Goal: Task Accomplishment & Management: Manage account settings

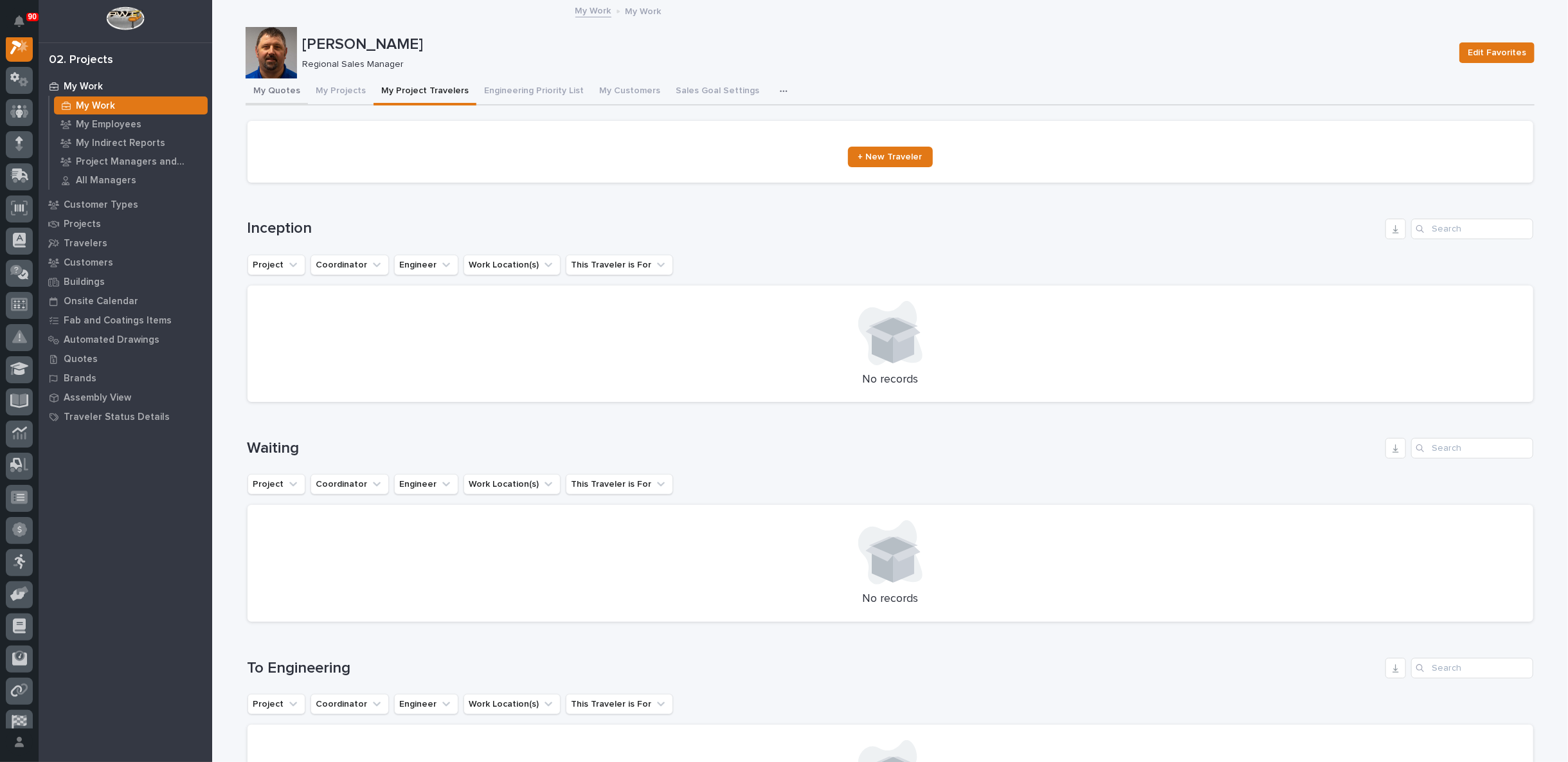
click at [272, 89] on button "My Quotes" at bounding box center [277, 92] width 62 height 27
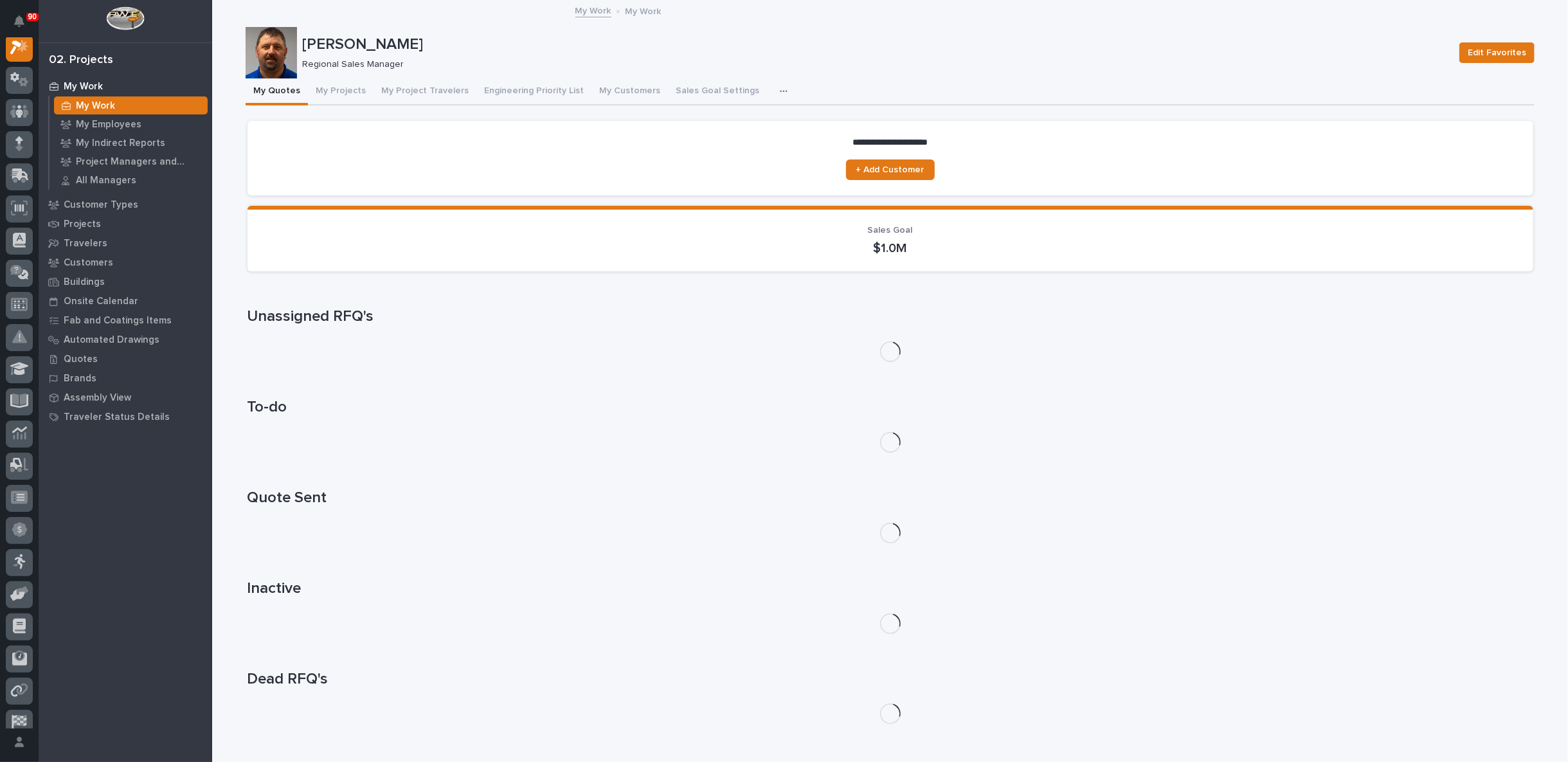
scroll to position [32, 0]
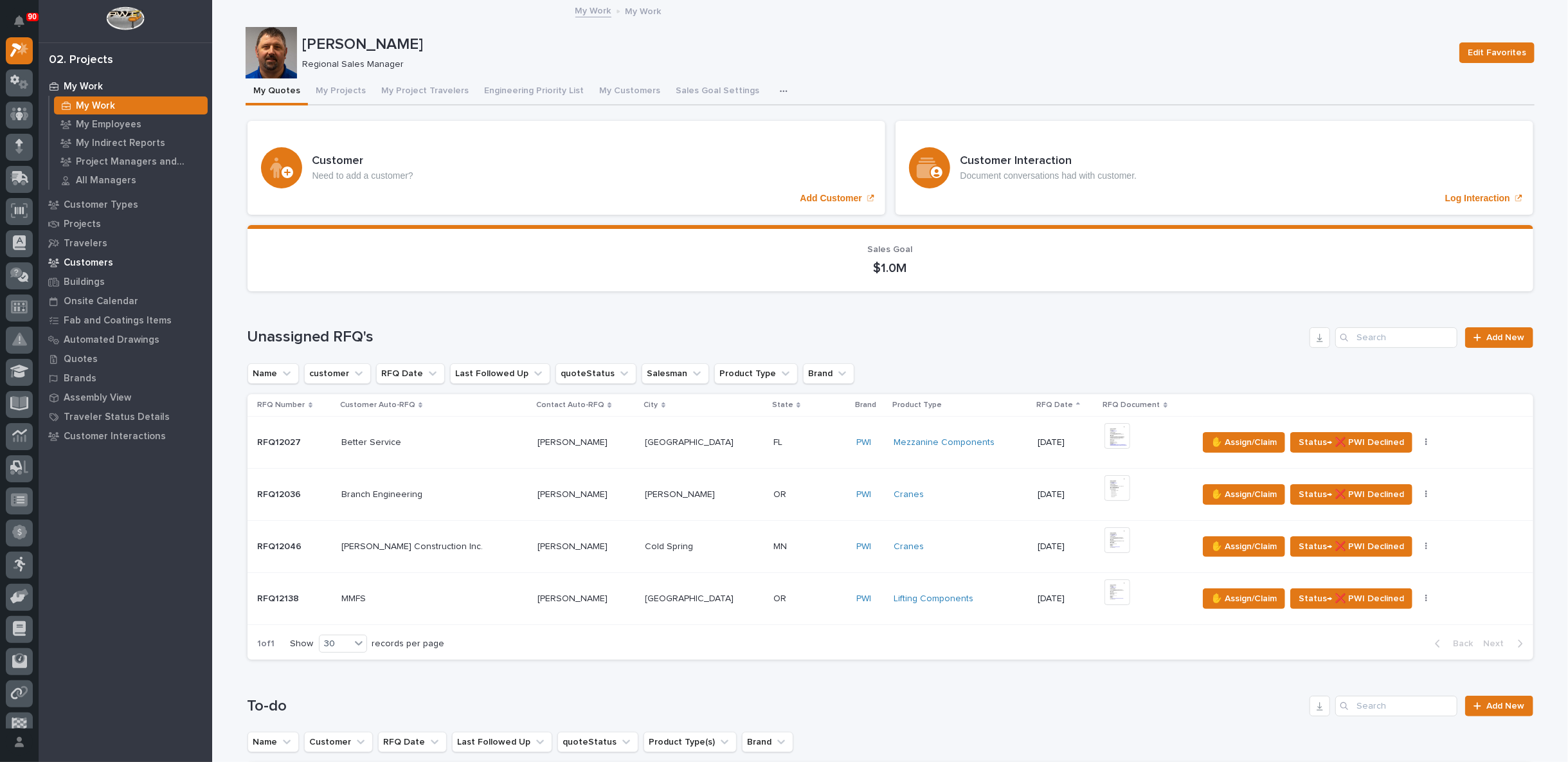
click at [93, 259] on p "Customers" at bounding box center [88, 263] width 49 height 12
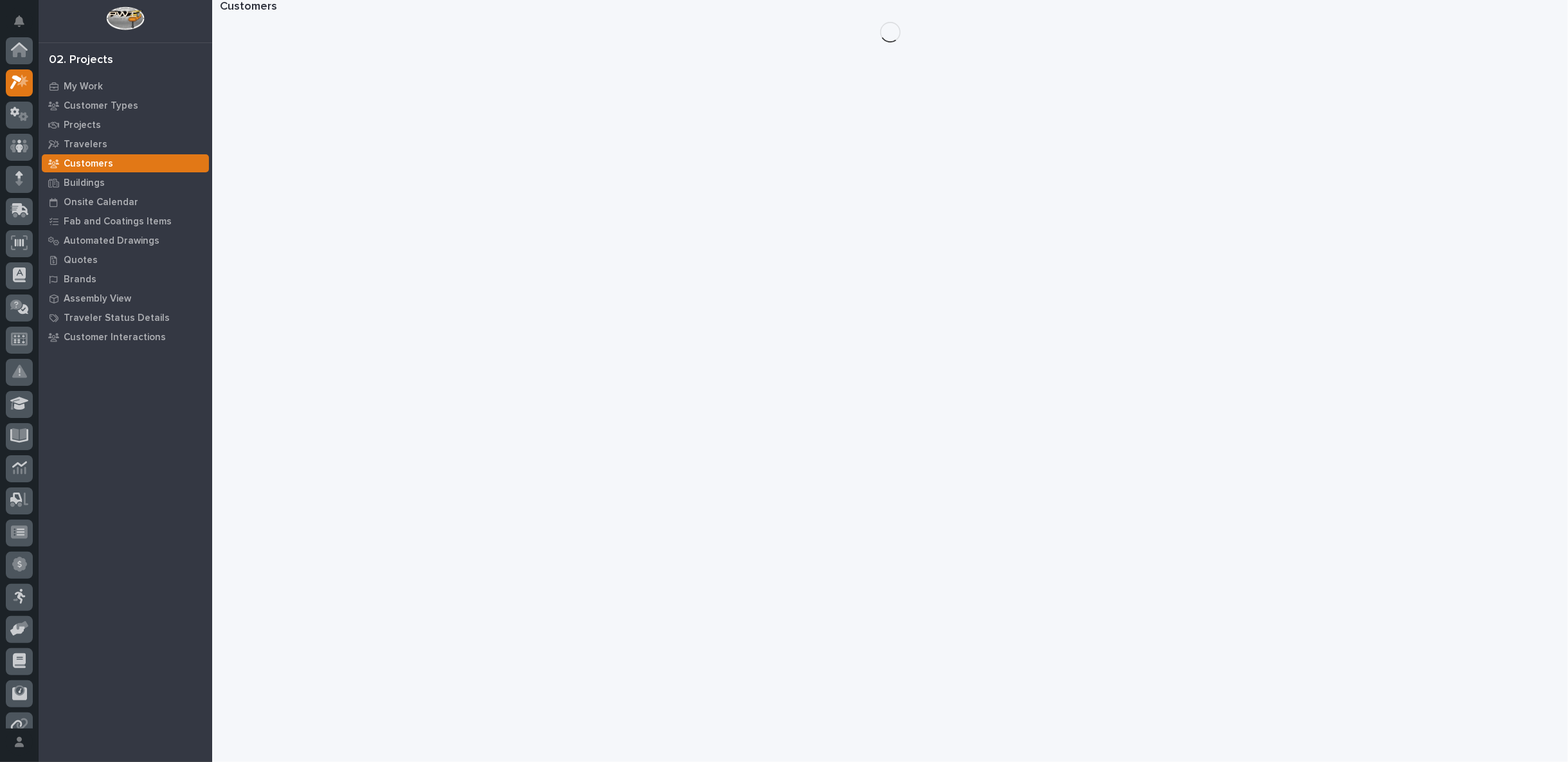
scroll to position [32, 0]
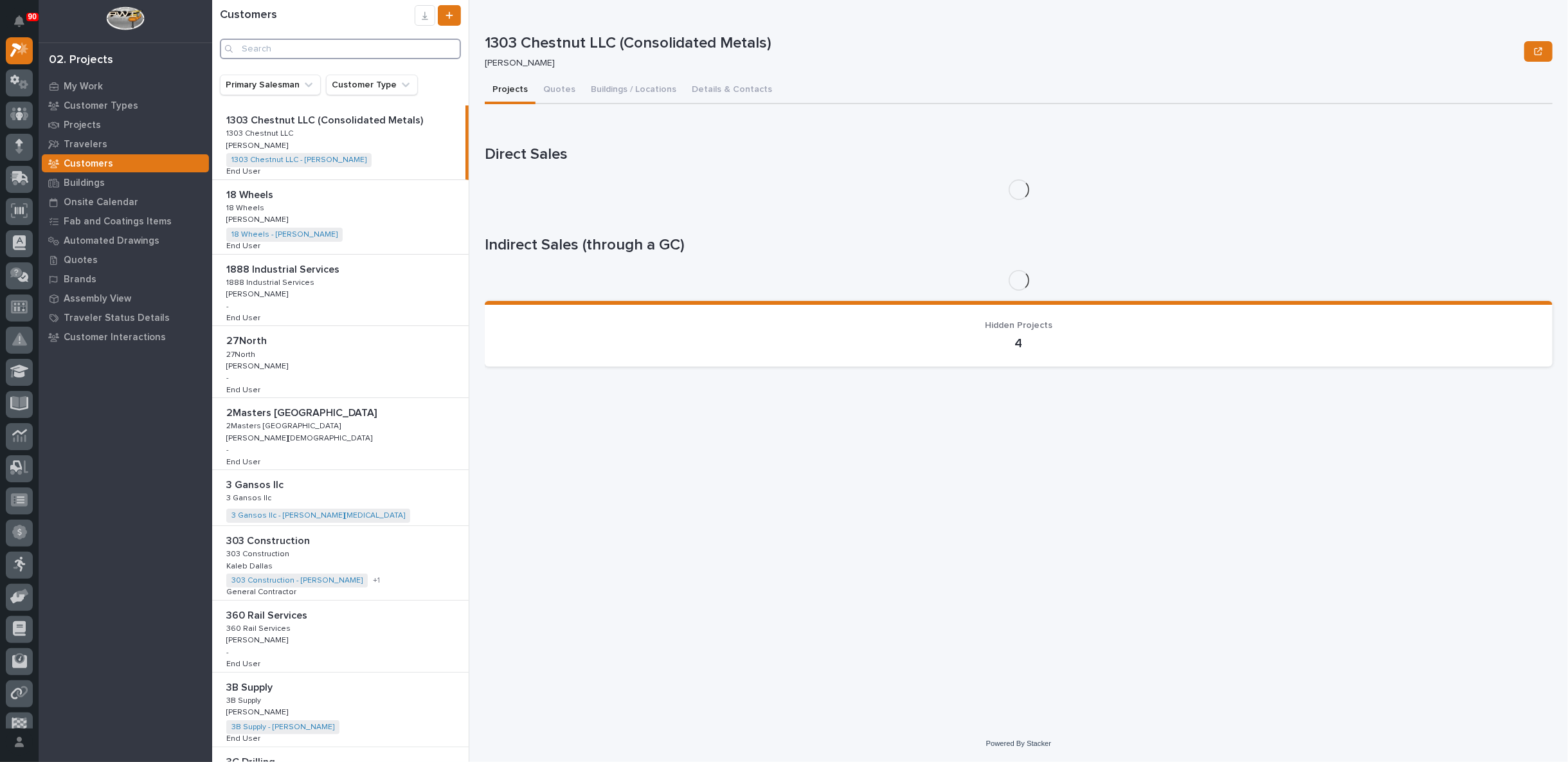
click at [261, 49] on input "Search" at bounding box center [340, 49] width 241 height 20
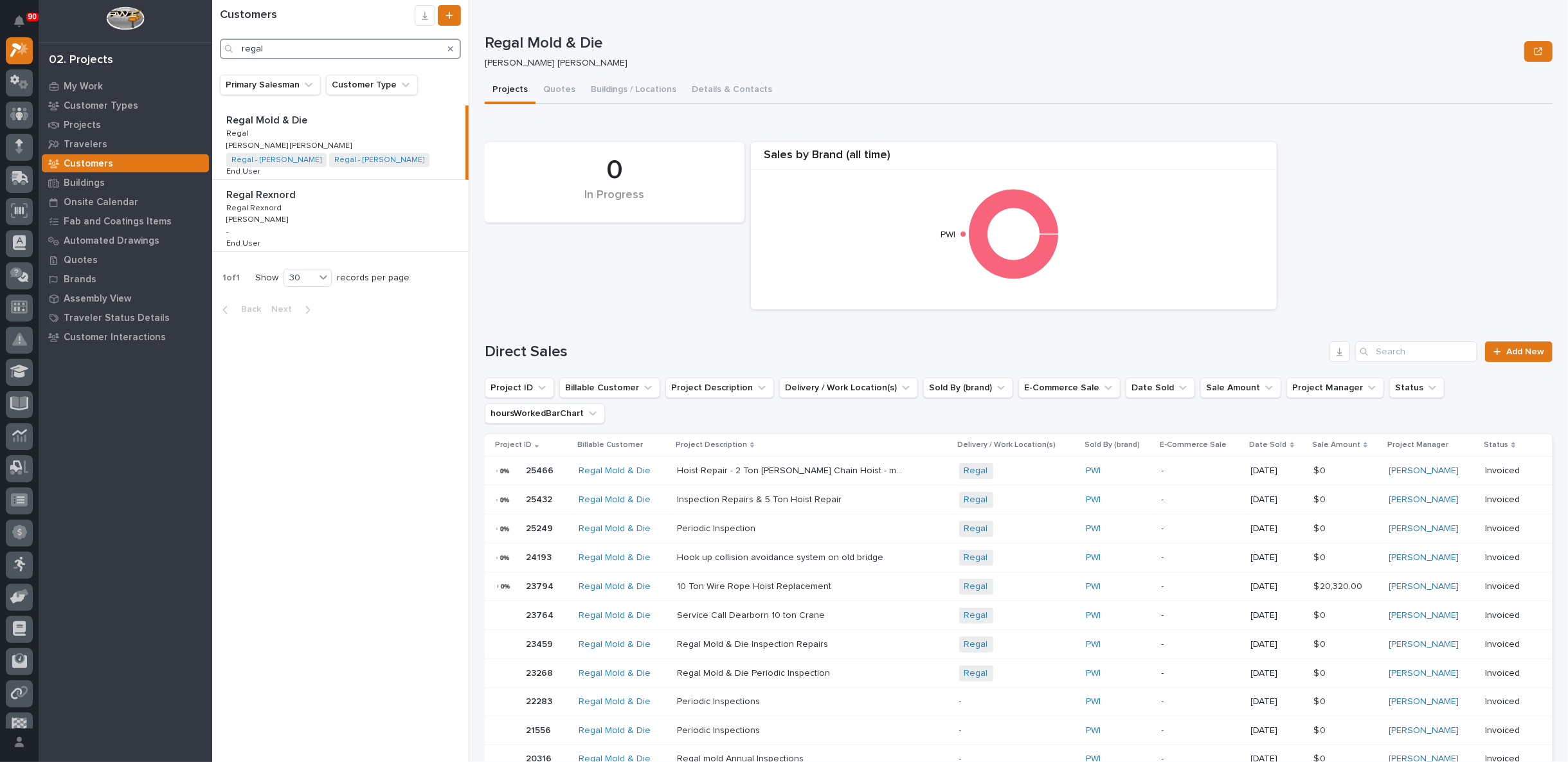
type input "regal"
click at [284, 130] on div "Regal Mold & Die Regal Mold & Die Regal Regal [PERSON_NAME] [PERSON_NAME] [PERS…" at bounding box center [338, 142] width 253 height 74
click at [554, 89] on button "Quotes" at bounding box center [559, 91] width 47 height 27
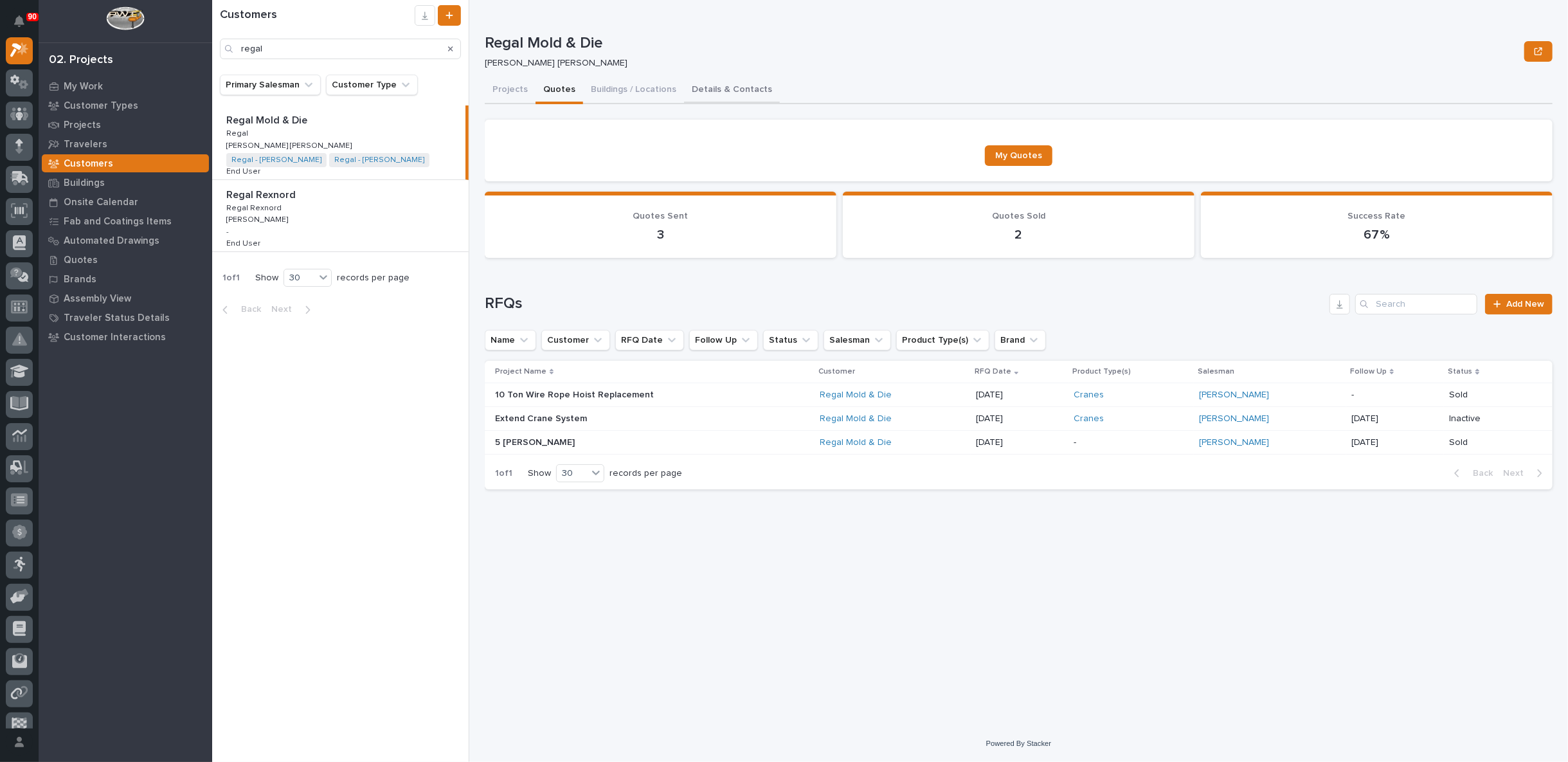
click at [719, 88] on button "Details & Contacts" at bounding box center [732, 91] width 96 height 27
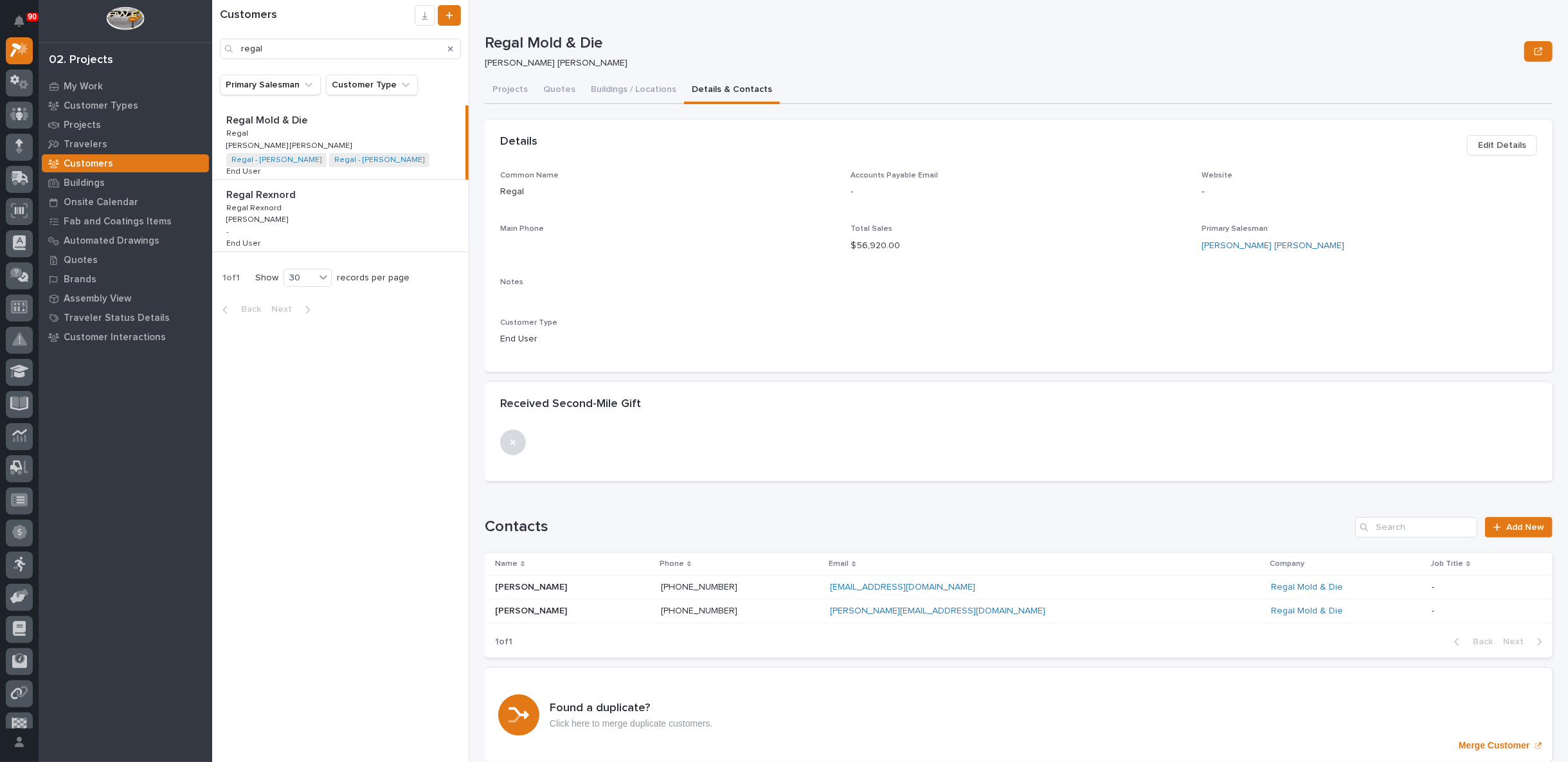
click at [1490, 143] on span "Edit Details" at bounding box center [1502, 145] width 48 height 16
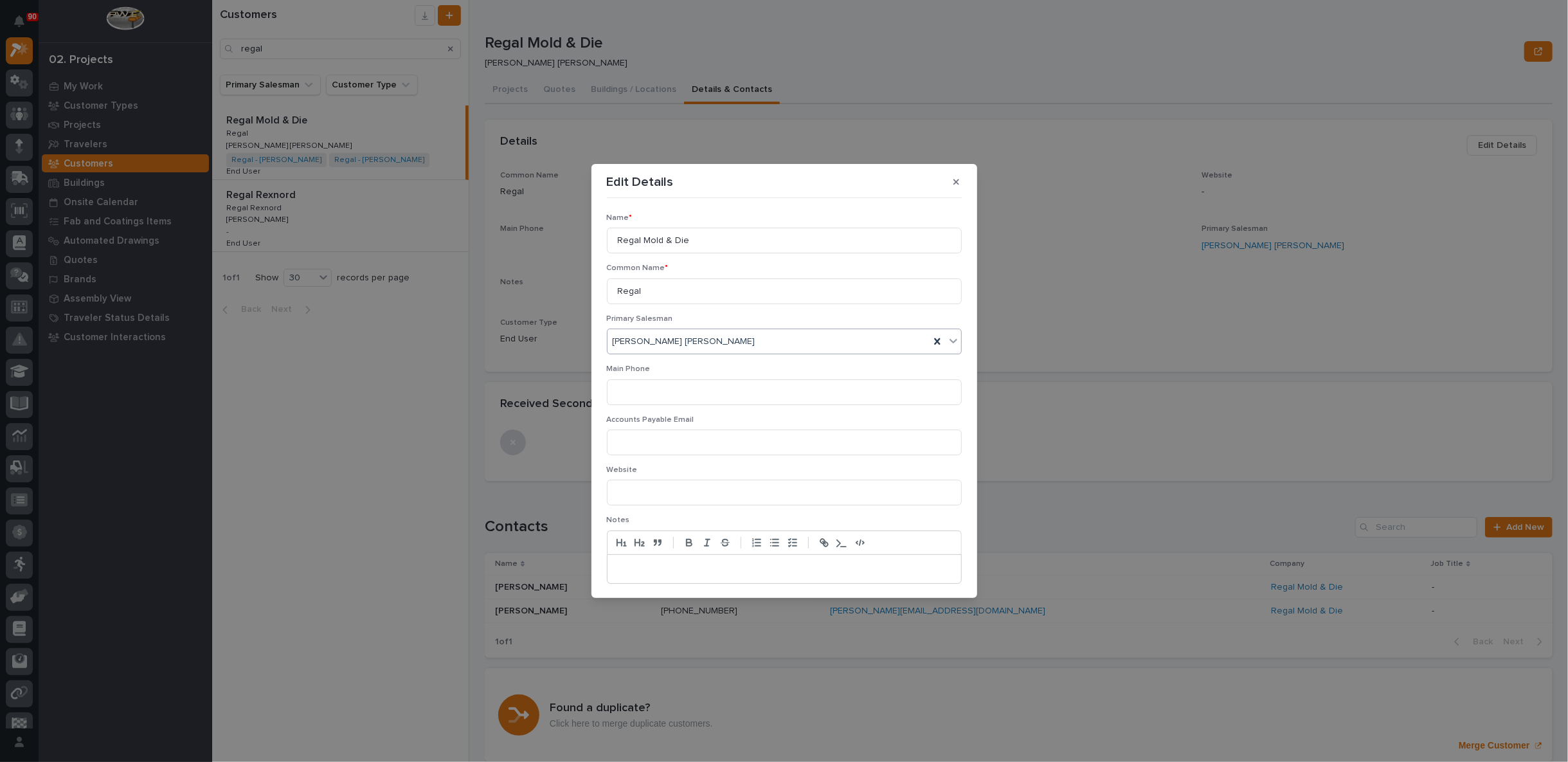
click at [707, 341] on div "[PERSON_NAME] [PERSON_NAME]" at bounding box center [769, 341] width 322 height 21
type input "***"
click at [675, 361] on div "[PERSON_NAME]" at bounding box center [781, 365] width 346 height 22
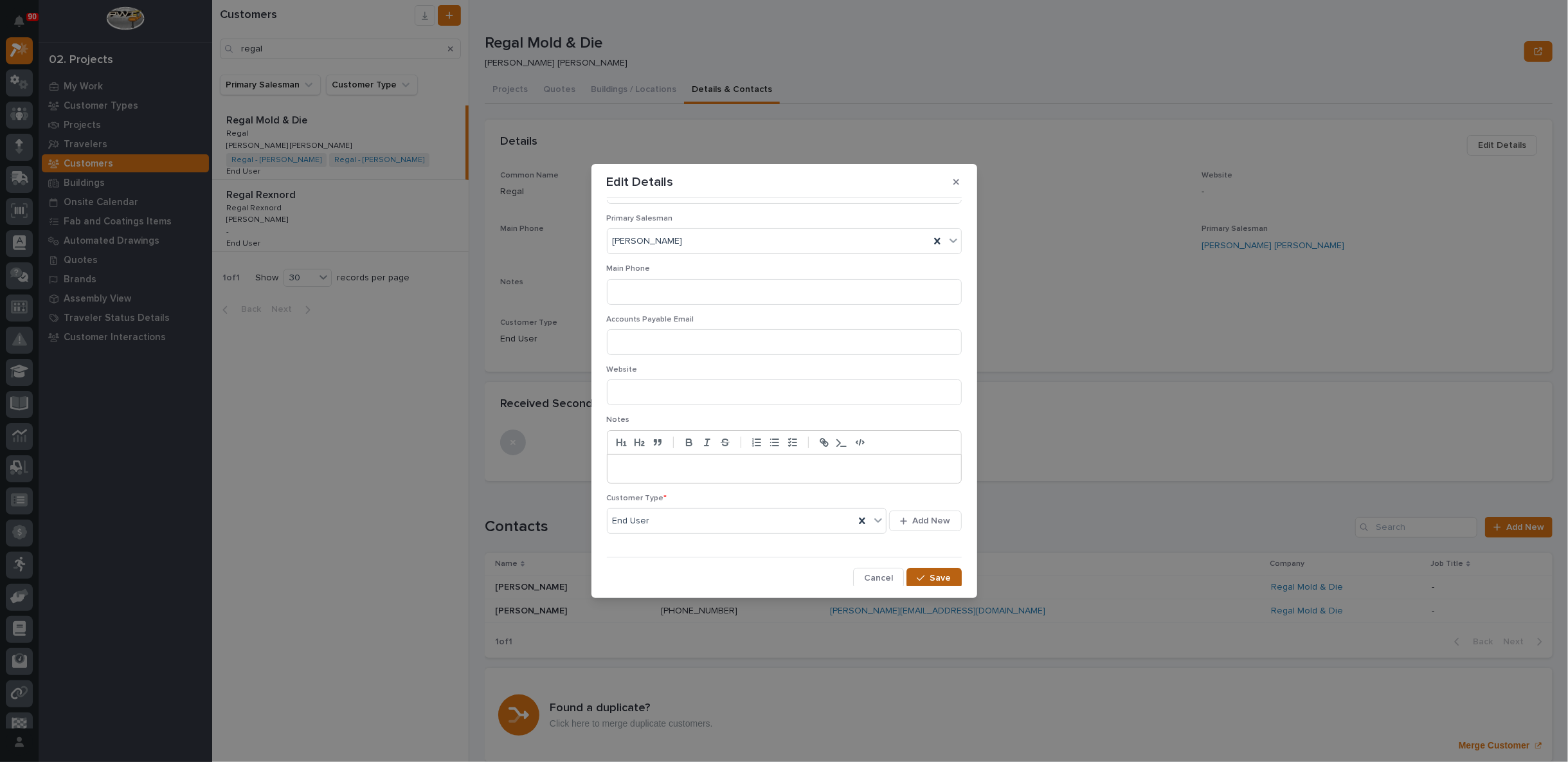
click at [937, 576] on span "Save" at bounding box center [941, 577] width 21 height 12
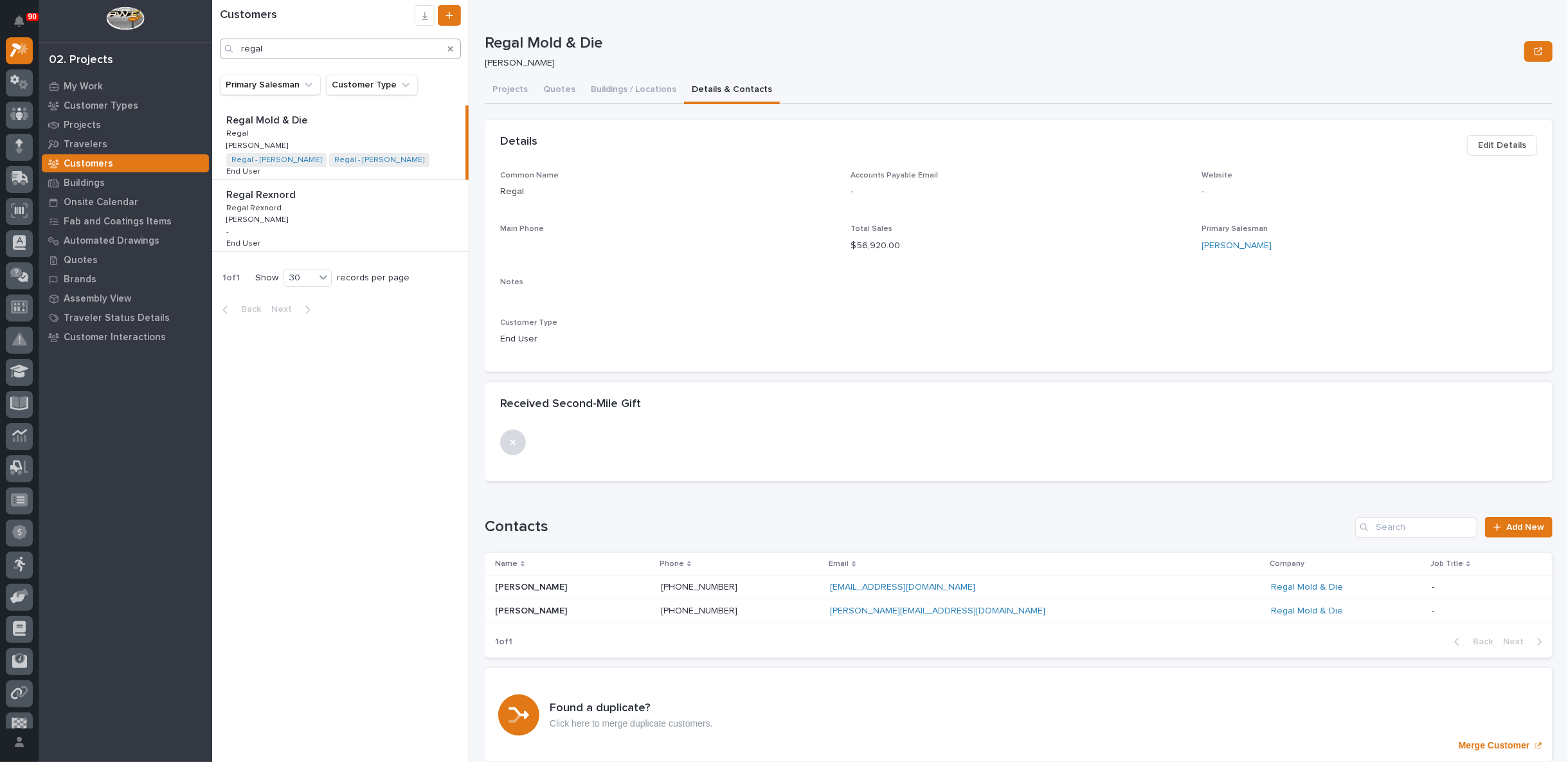
click at [450, 47] on icon "Search" at bounding box center [451, 49] width 5 height 5
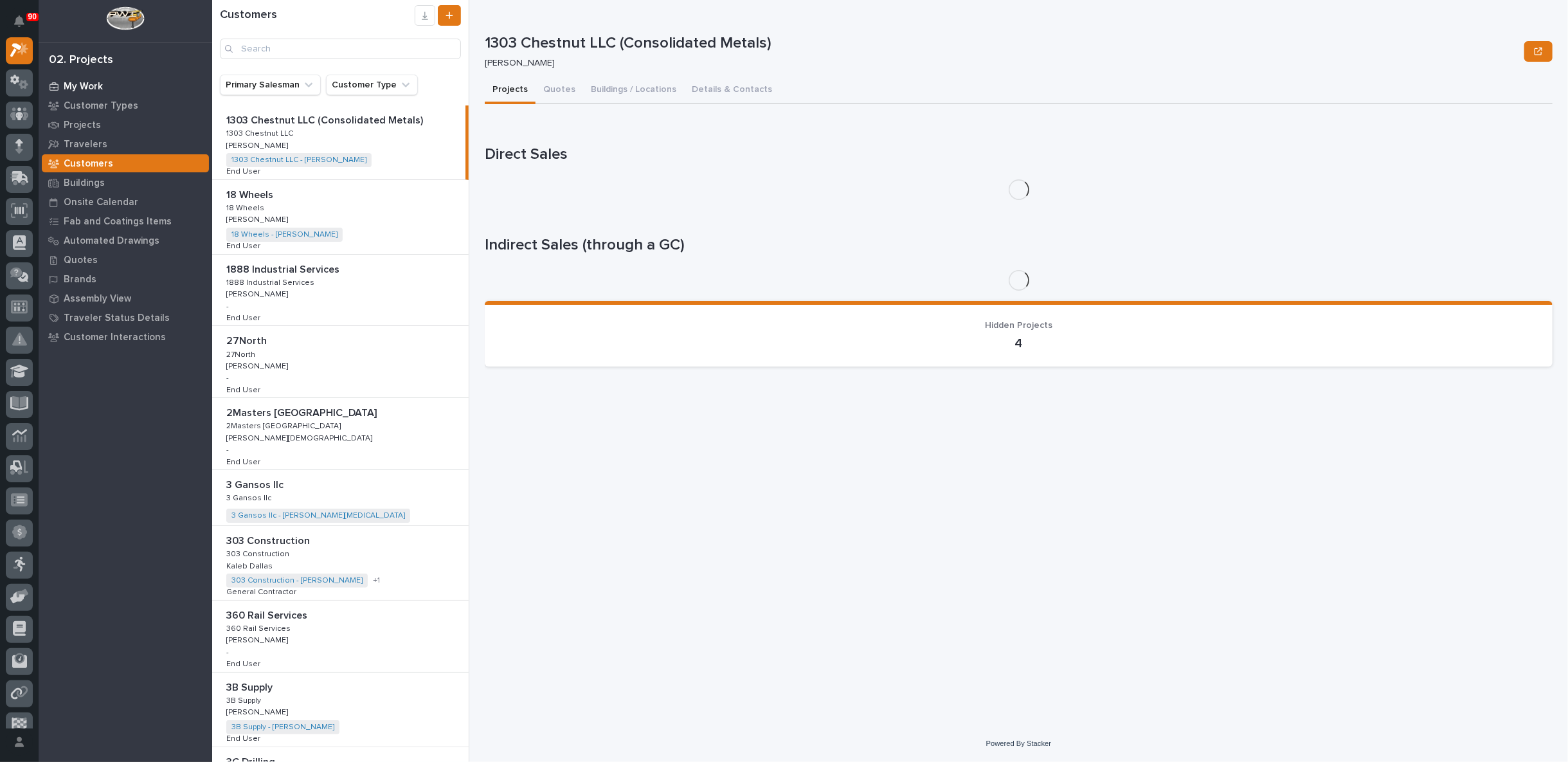
click at [93, 83] on p "My Work" at bounding box center [83, 87] width 39 height 12
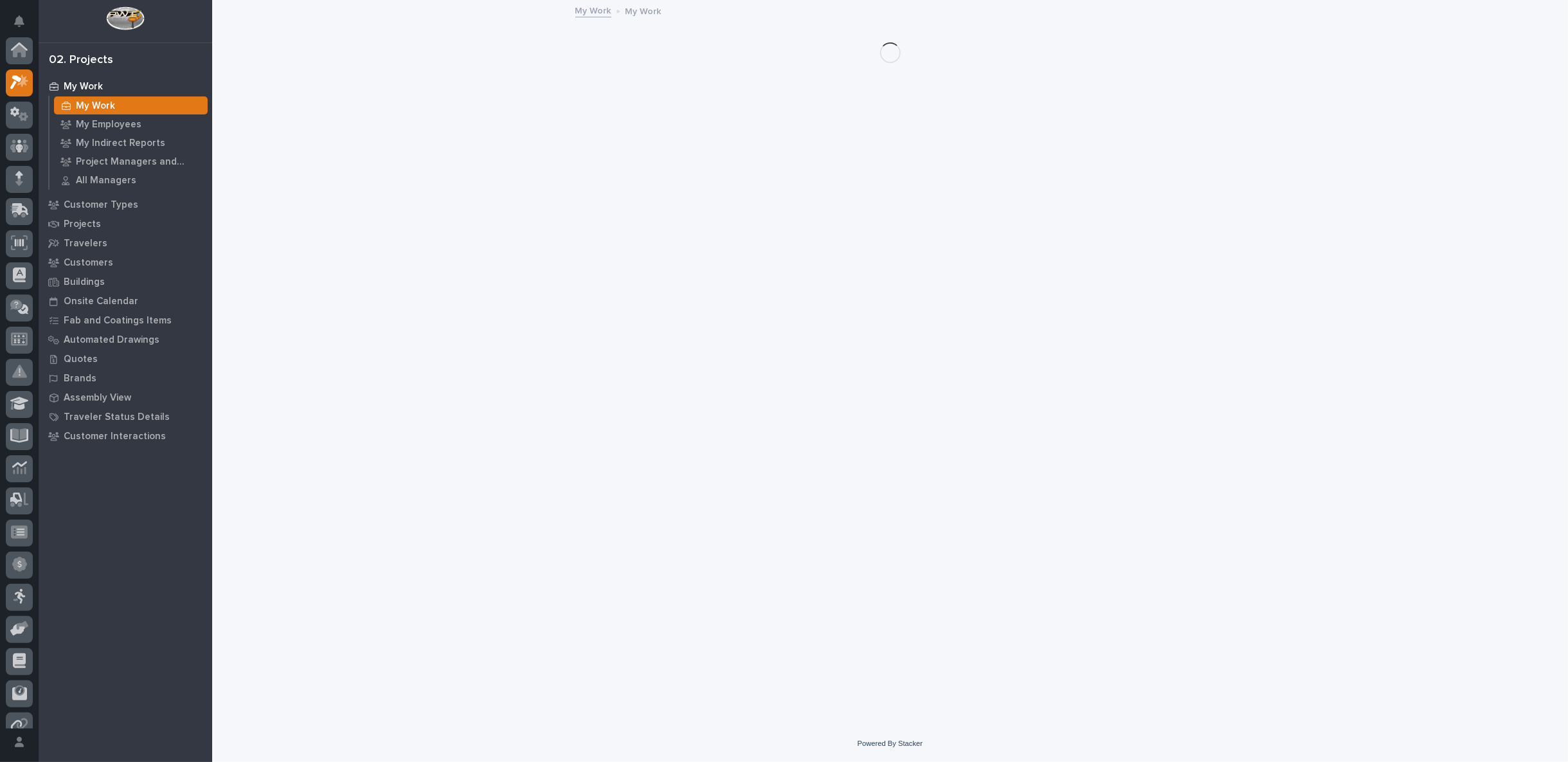
scroll to position [32, 0]
